Goal: Complete application form

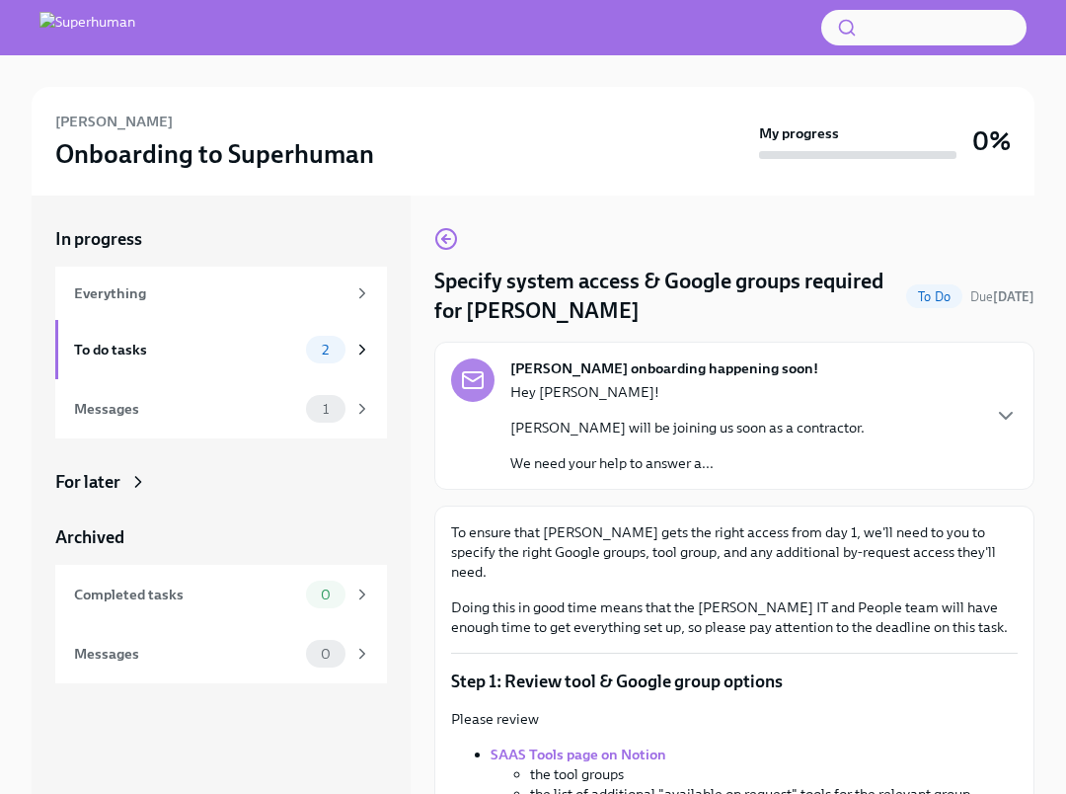
click at [842, 417] on div "Carlton Keedy's onboarding happening soon! Hey Thomas! Carlton Keedy will be jo…" at bounding box center [734, 415] width 567 height 115
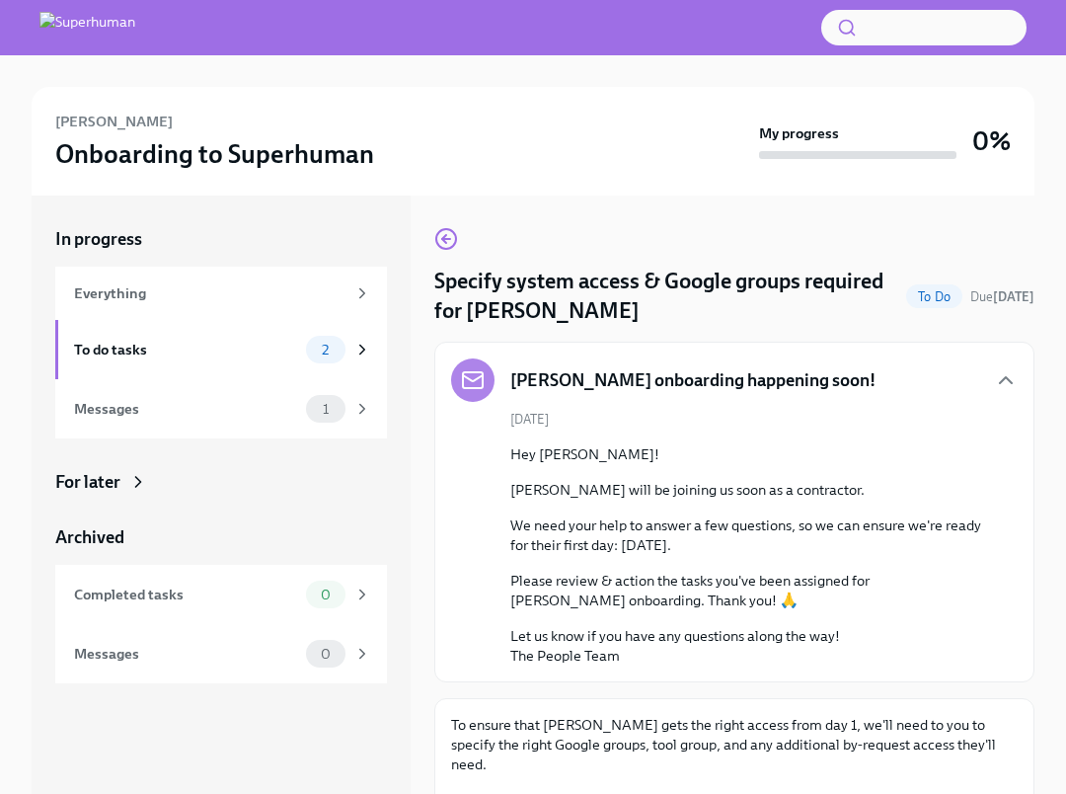
click at [842, 417] on div "August 22nd Hey Thomas! Carlton Keedy will be joining us soon as a contractor. …" at bounding box center [734, 538] width 567 height 256
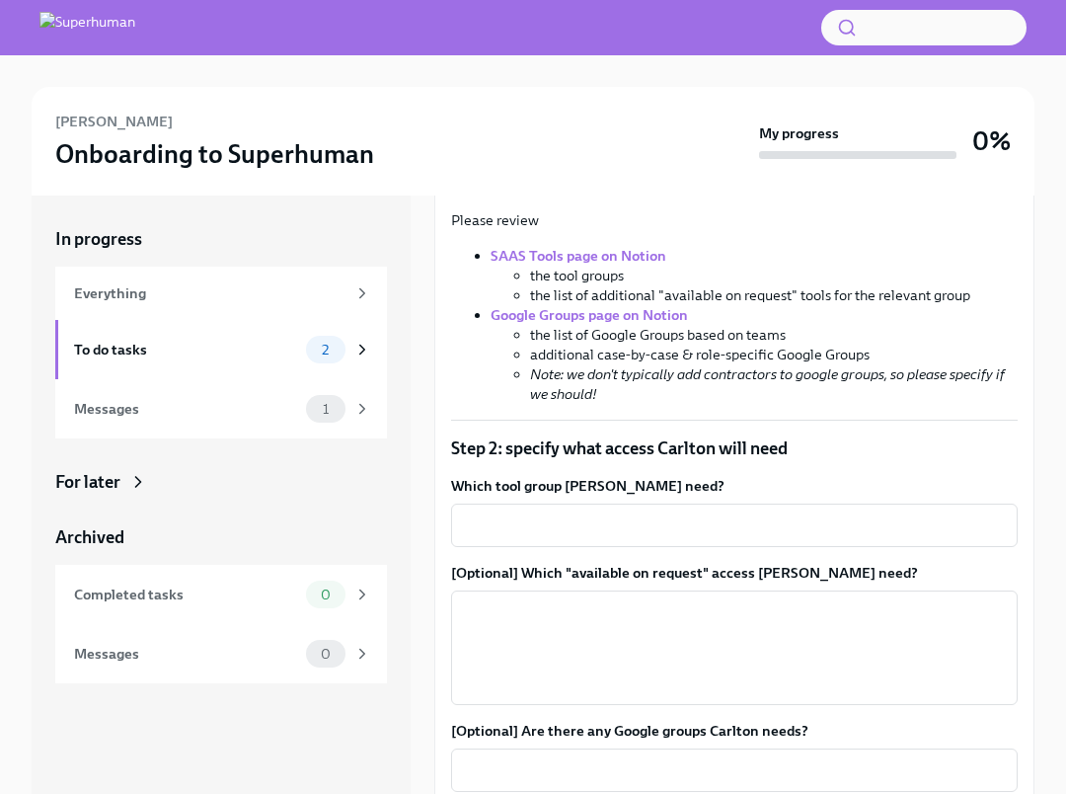
scroll to position [694, 0]
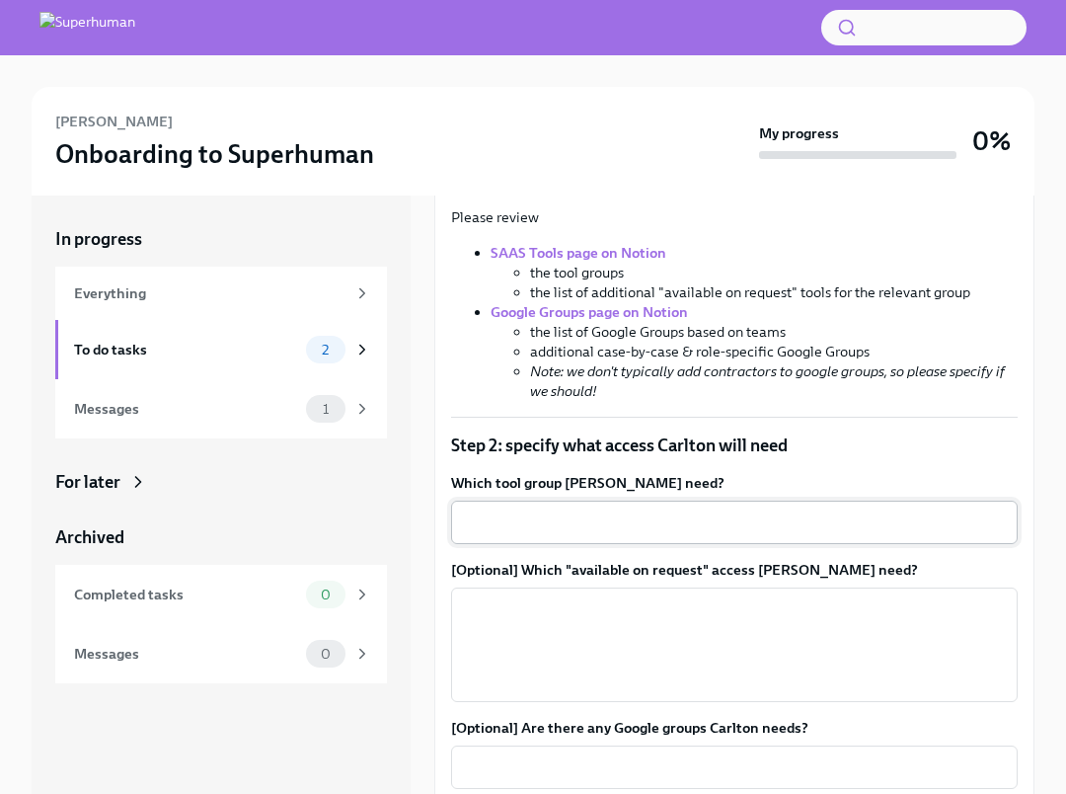
click at [781, 510] on textarea "Which tool group [PERSON_NAME] need?" at bounding box center [734, 522] width 543 height 24
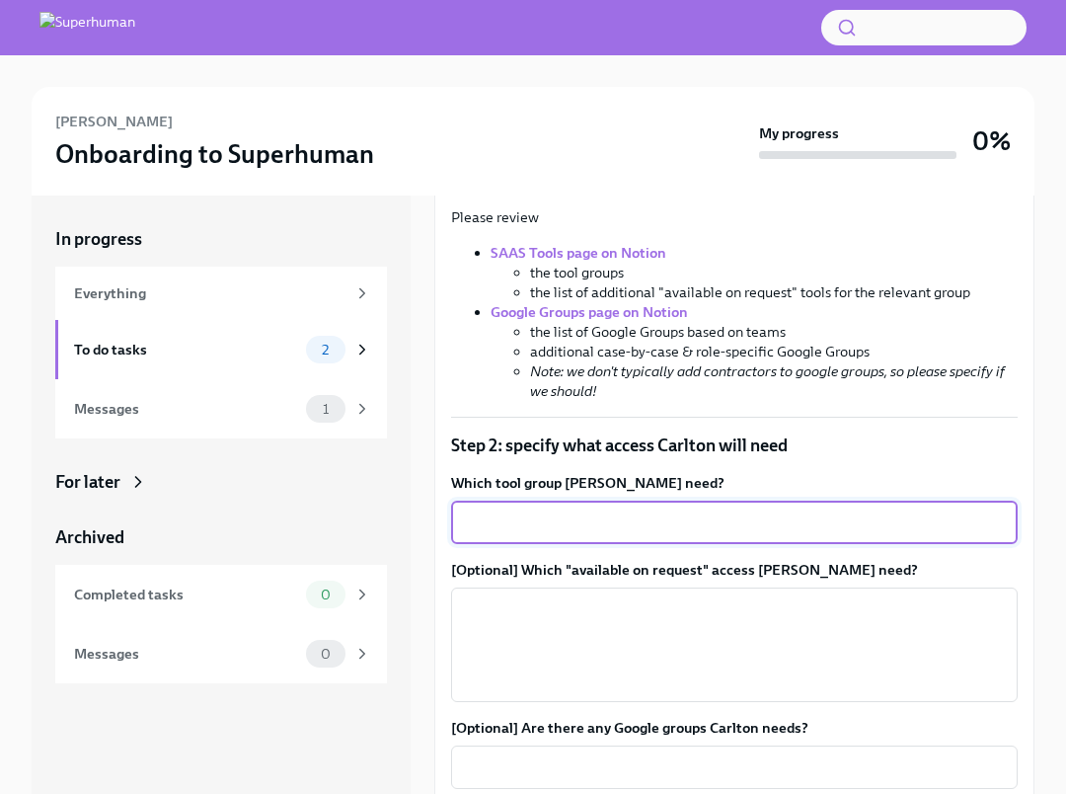
paste textarea "Slack, GitHub, Framer, Google, CloudFront"
type textarea "Slack, GitHub, Framer, GCP, Cloudflare,"
click at [784, 611] on textarea "[Optional] Which "available on request" access [PERSON_NAME] need?" at bounding box center [734, 644] width 543 height 95
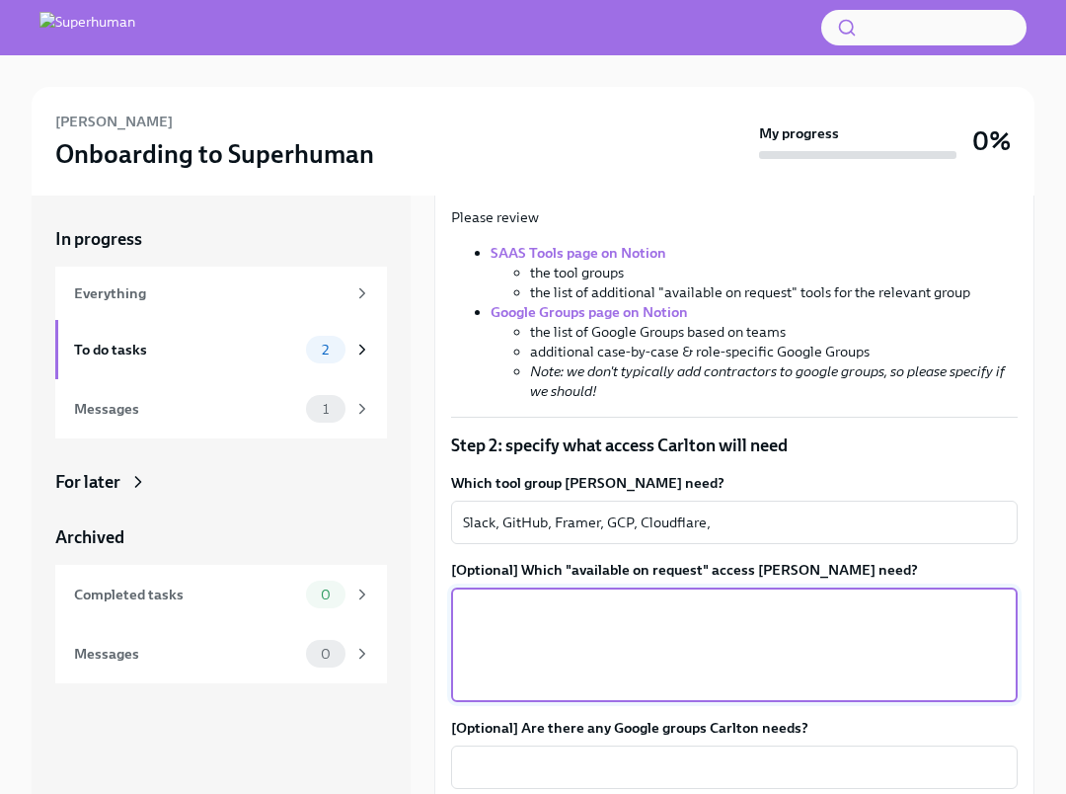
scroll to position [741, 0]
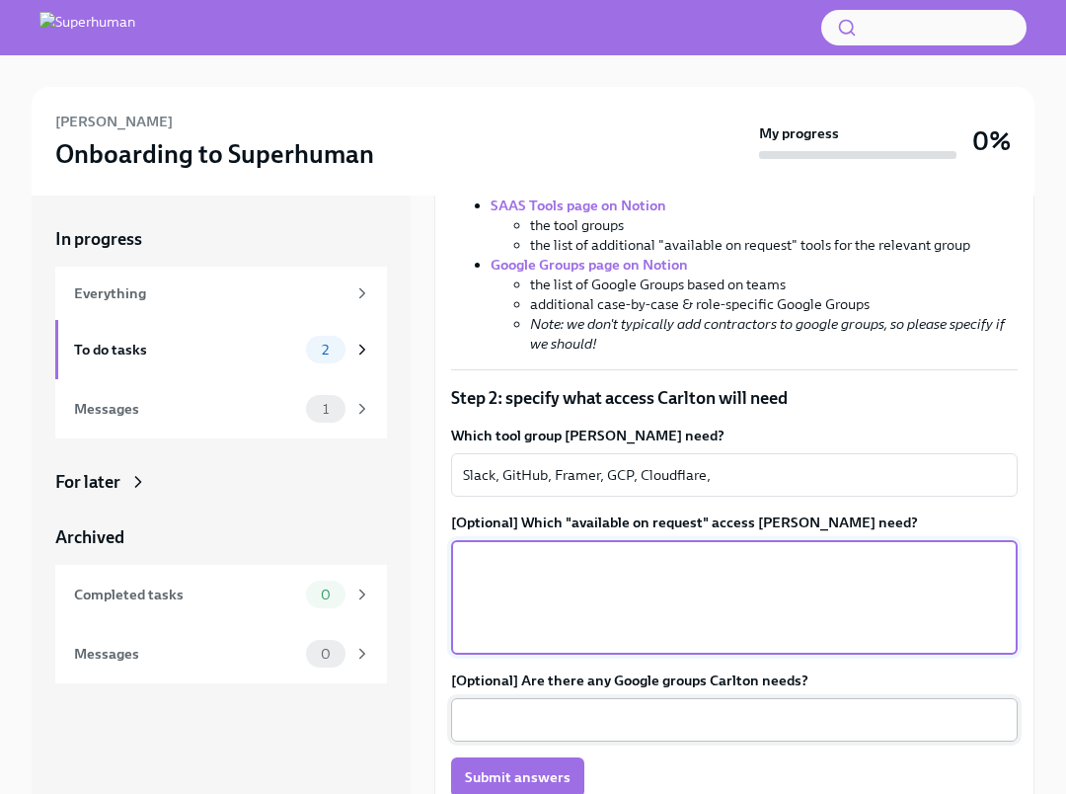
click at [523, 710] on textarea "[Optional] Are there any Google groups Carlton needs?" at bounding box center [734, 720] width 543 height 24
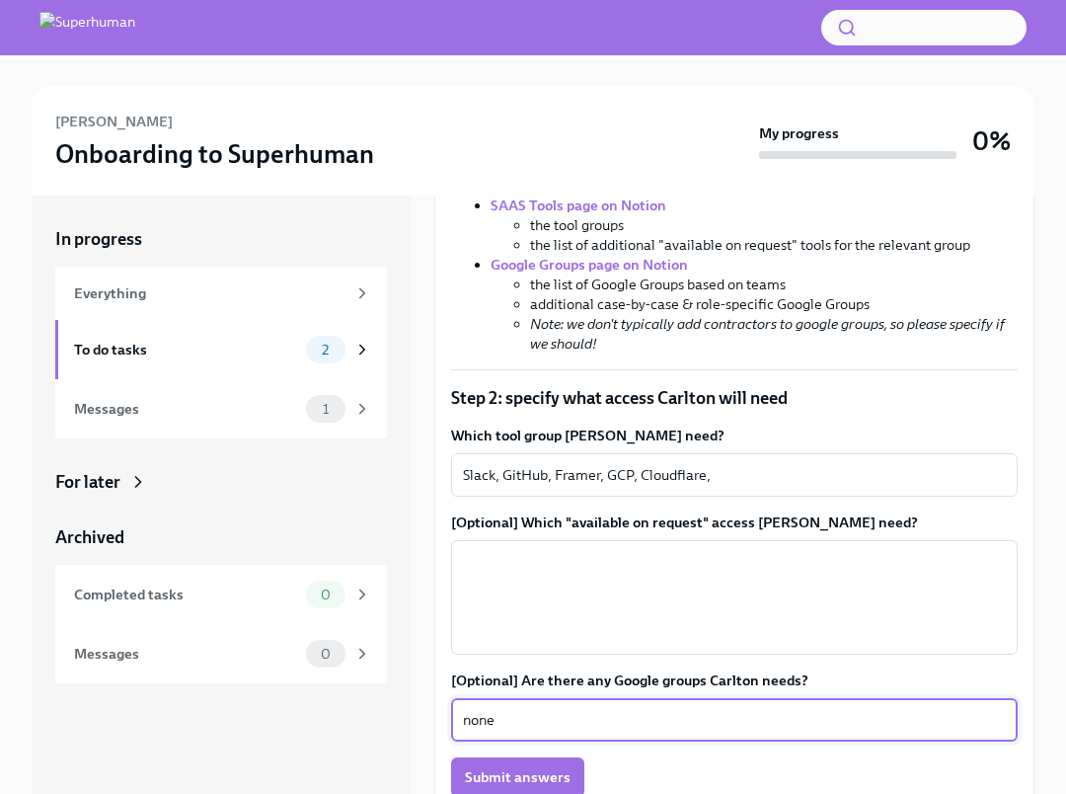
type textarea "none"
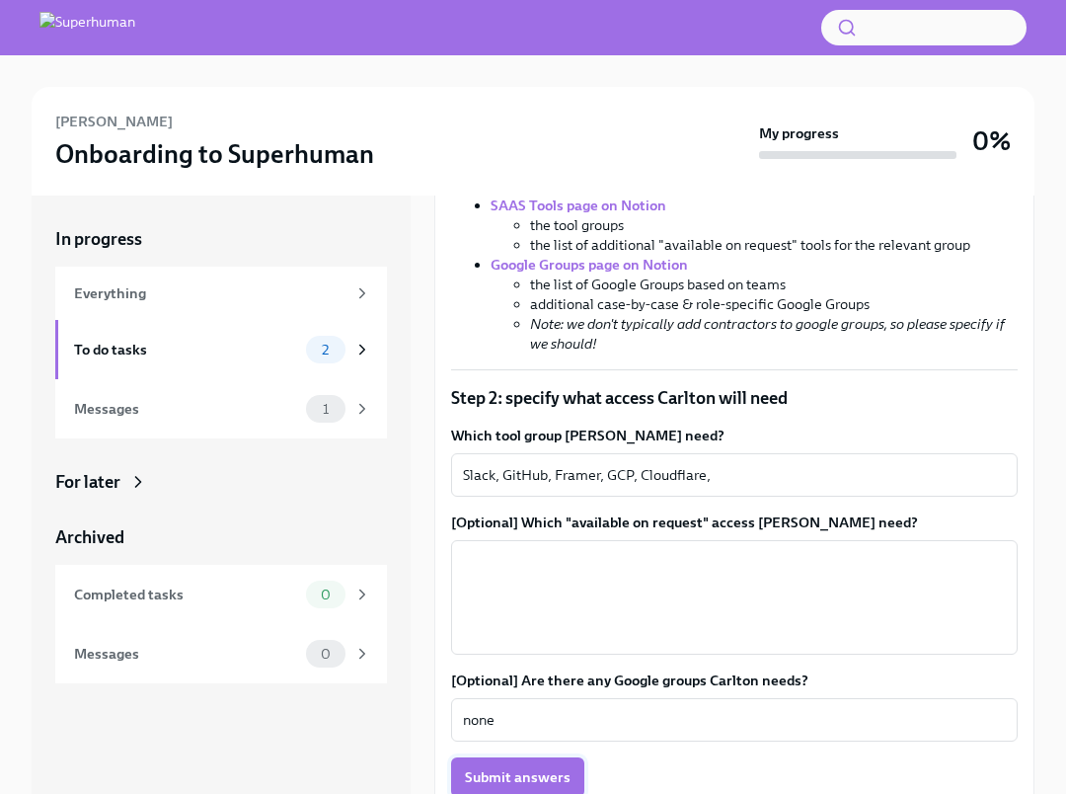
click at [491, 767] on span "Submit answers" at bounding box center [518, 777] width 106 height 20
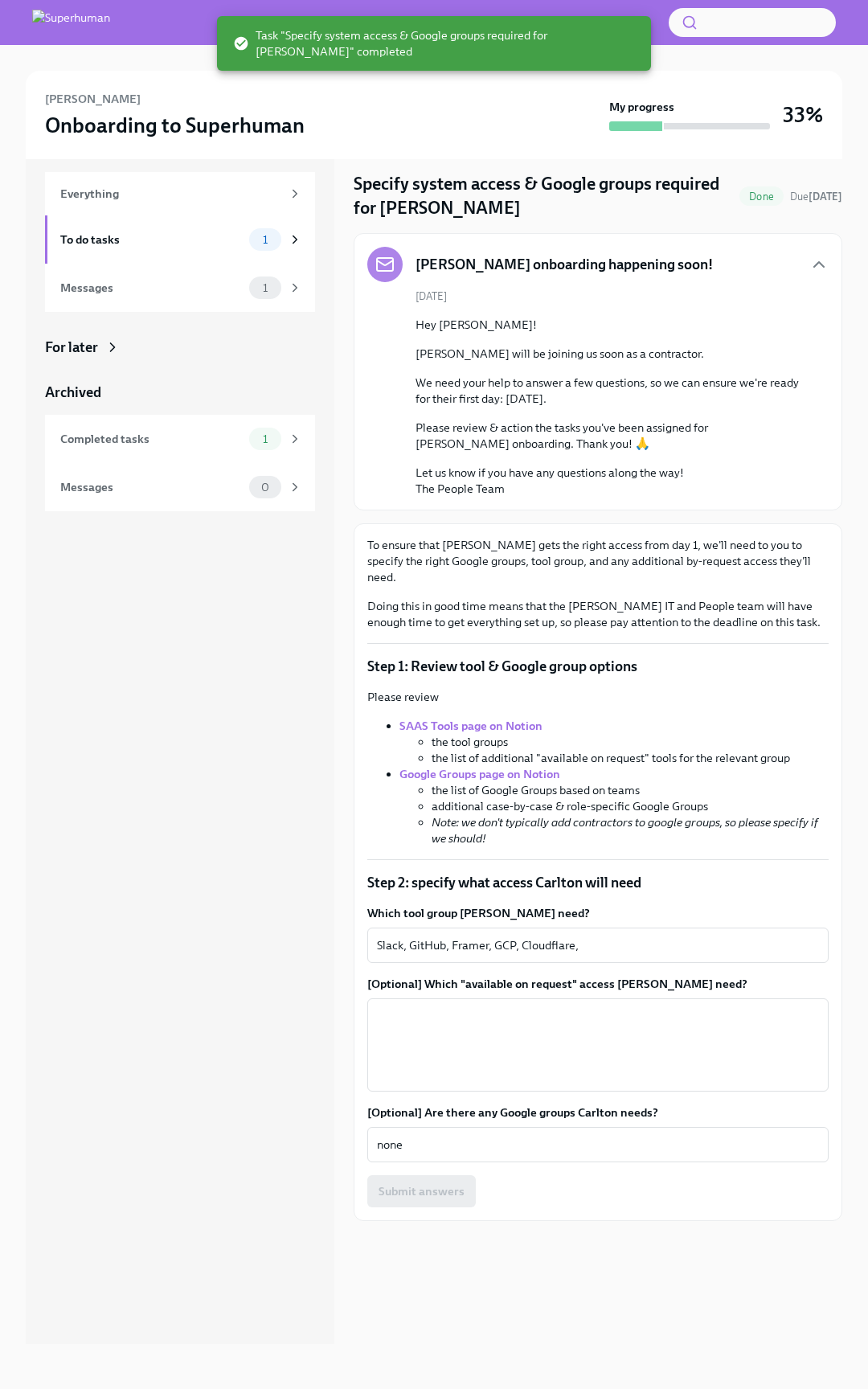
scroll to position [0, 0]
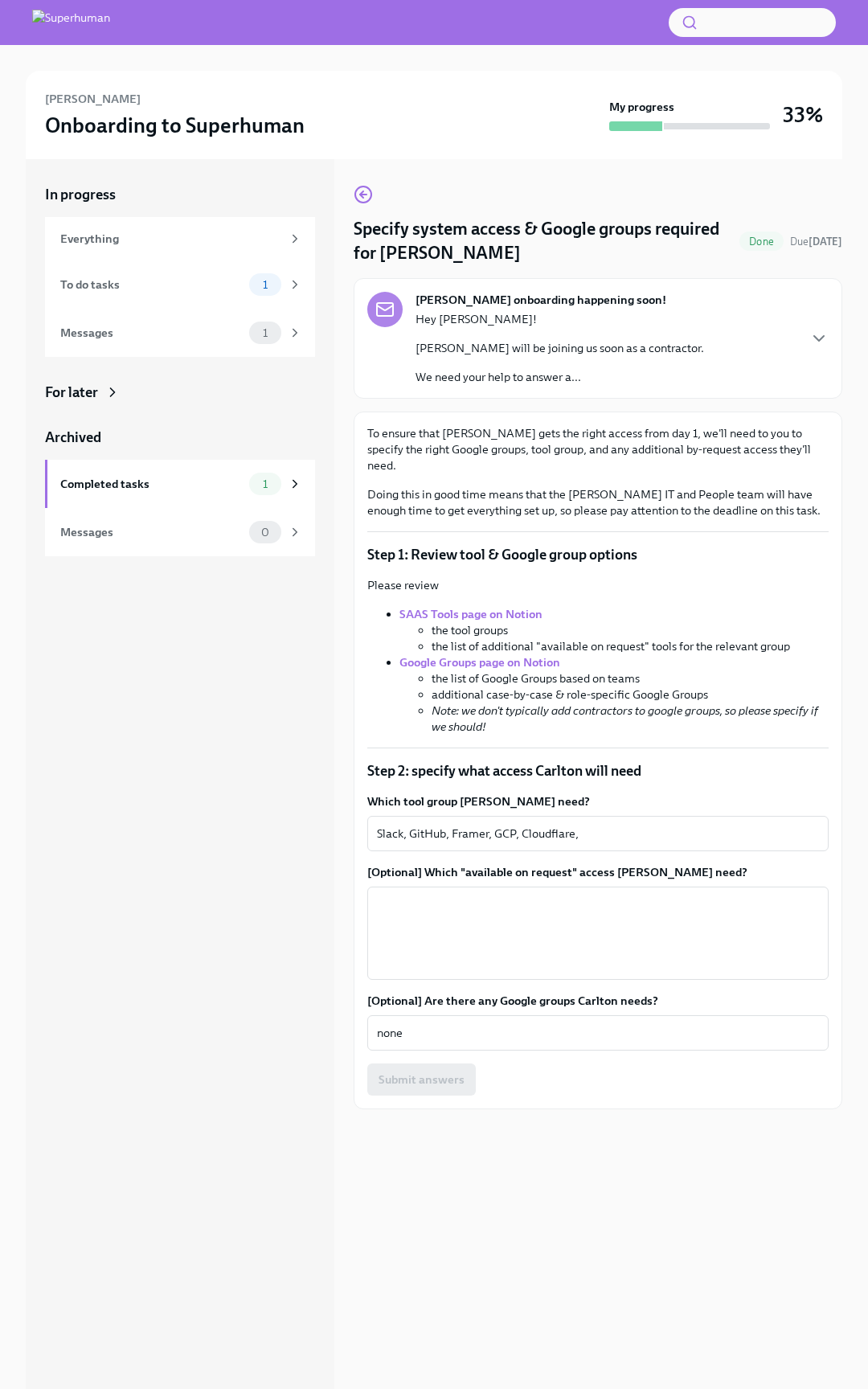
click at [761, 646] on div "Specify system access & Google groups required for [PERSON_NAME] Done Due [DATE…" at bounding box center [598, 773] width 489 height 1229
